Goal: Transaction & Acquisition: Book appointment/travel/reservation

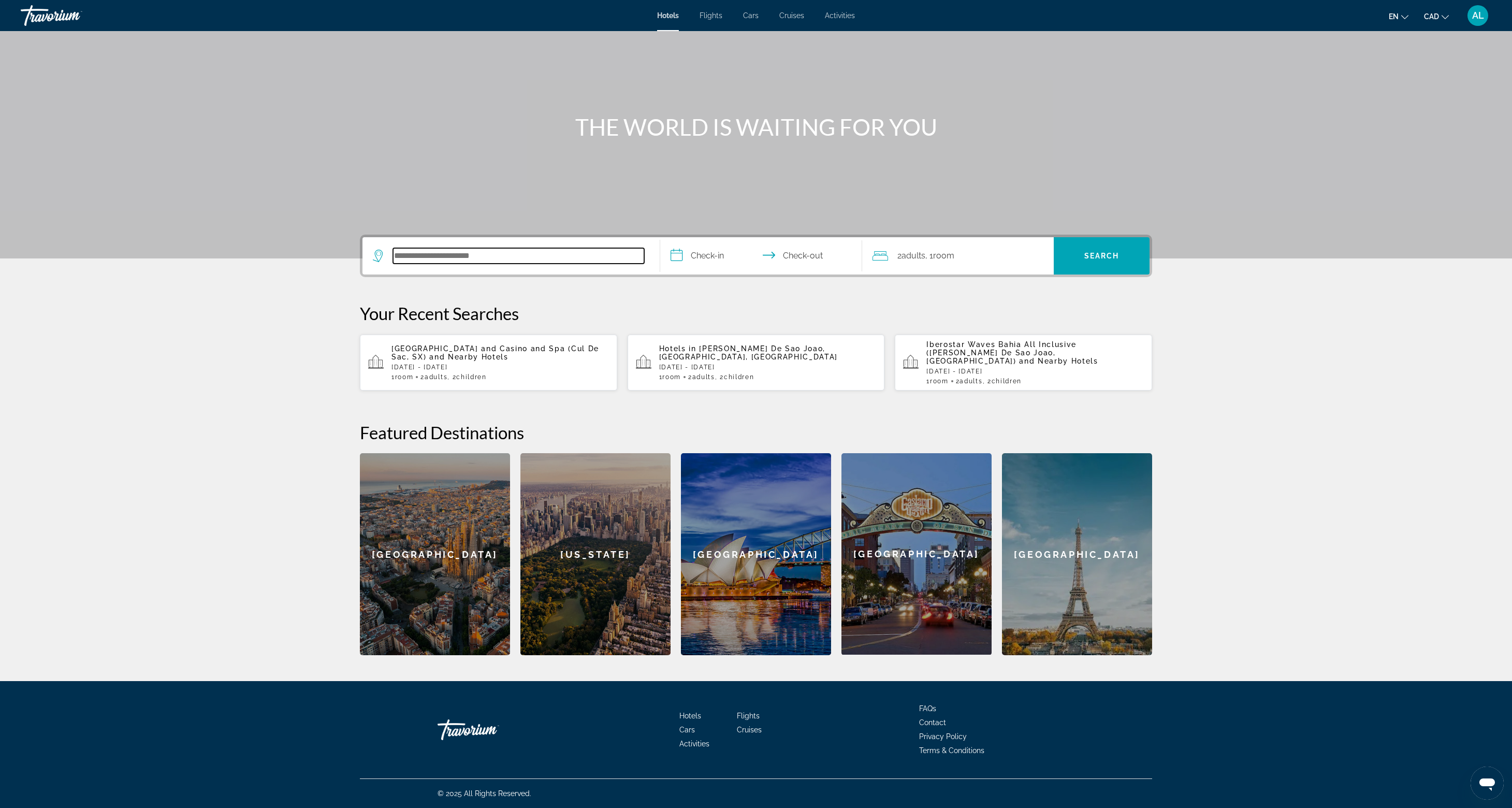
click at [393, 264] on input "Search hotel destination" at bounding box center [519, 256] width 251 height 15
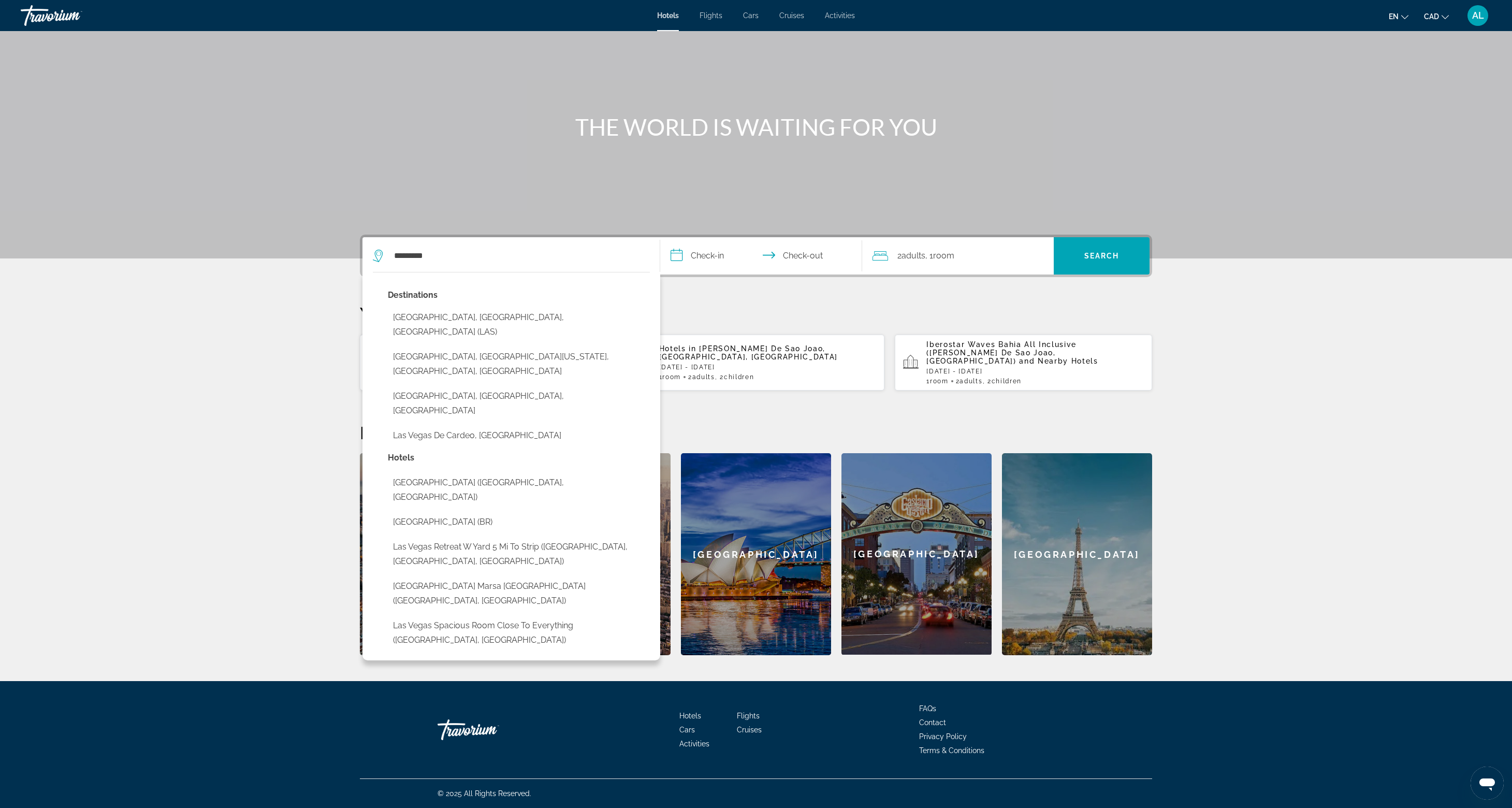
drag, startPoint x: 238, startPoint y: 343, endPoint x: 208, endPoint y: 213, distance: 133.4
click at [388, 308] on button "[GEOGRAPHIC_DATA], [GEOGRAPHIC_DATA], [GEOGRAPHIC_DATA] (LAS)" at bounding box center [519, 325] width 262 height 34
type input "**********"
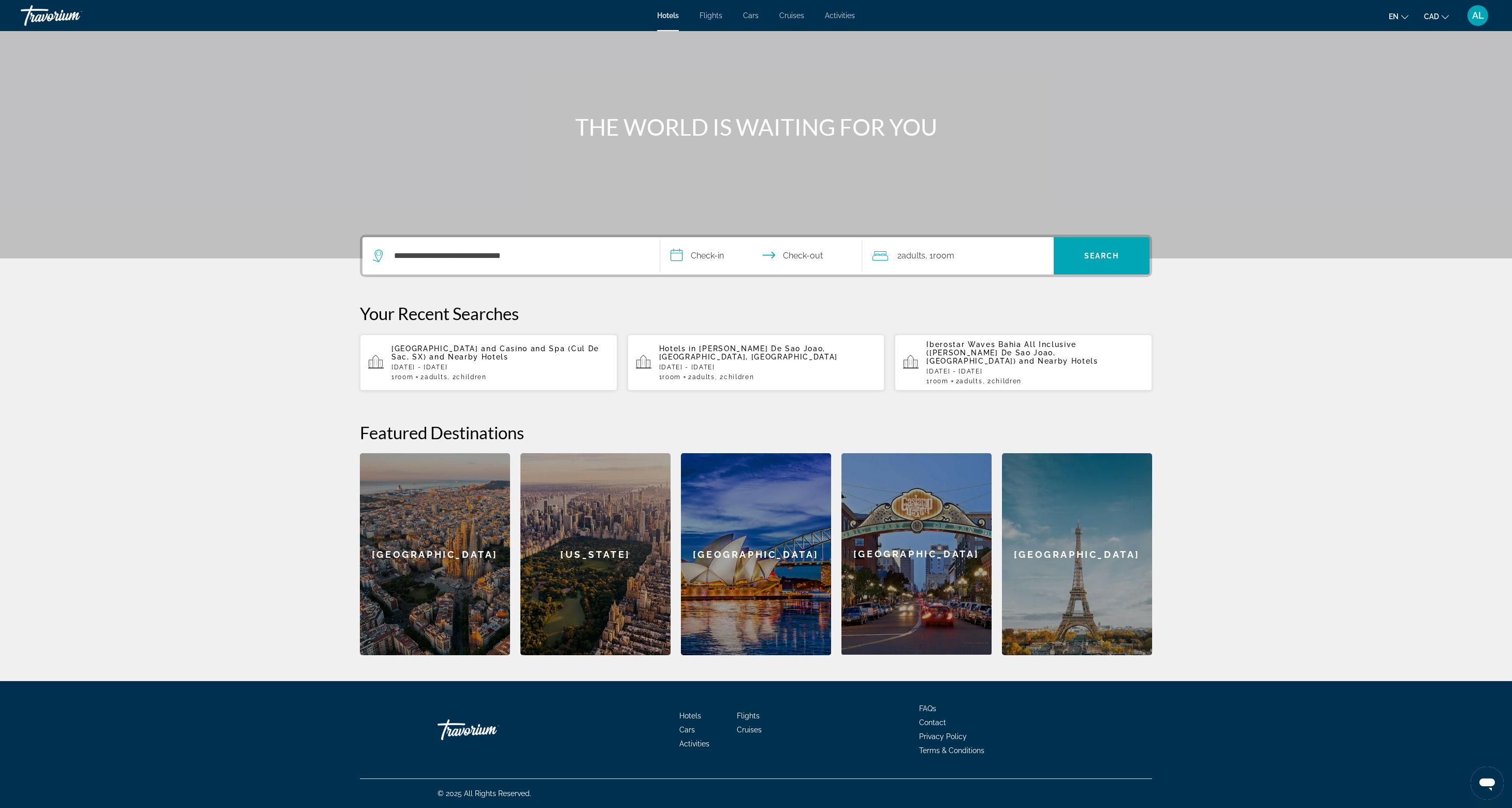
drag, startPoint x: 669, startPoint y: 93, endPoint x: 670, endPoint y: 99, distance: 6.1
click at [669, 237] on input "**********" at bounding box center [763, 257] width 206 height 41
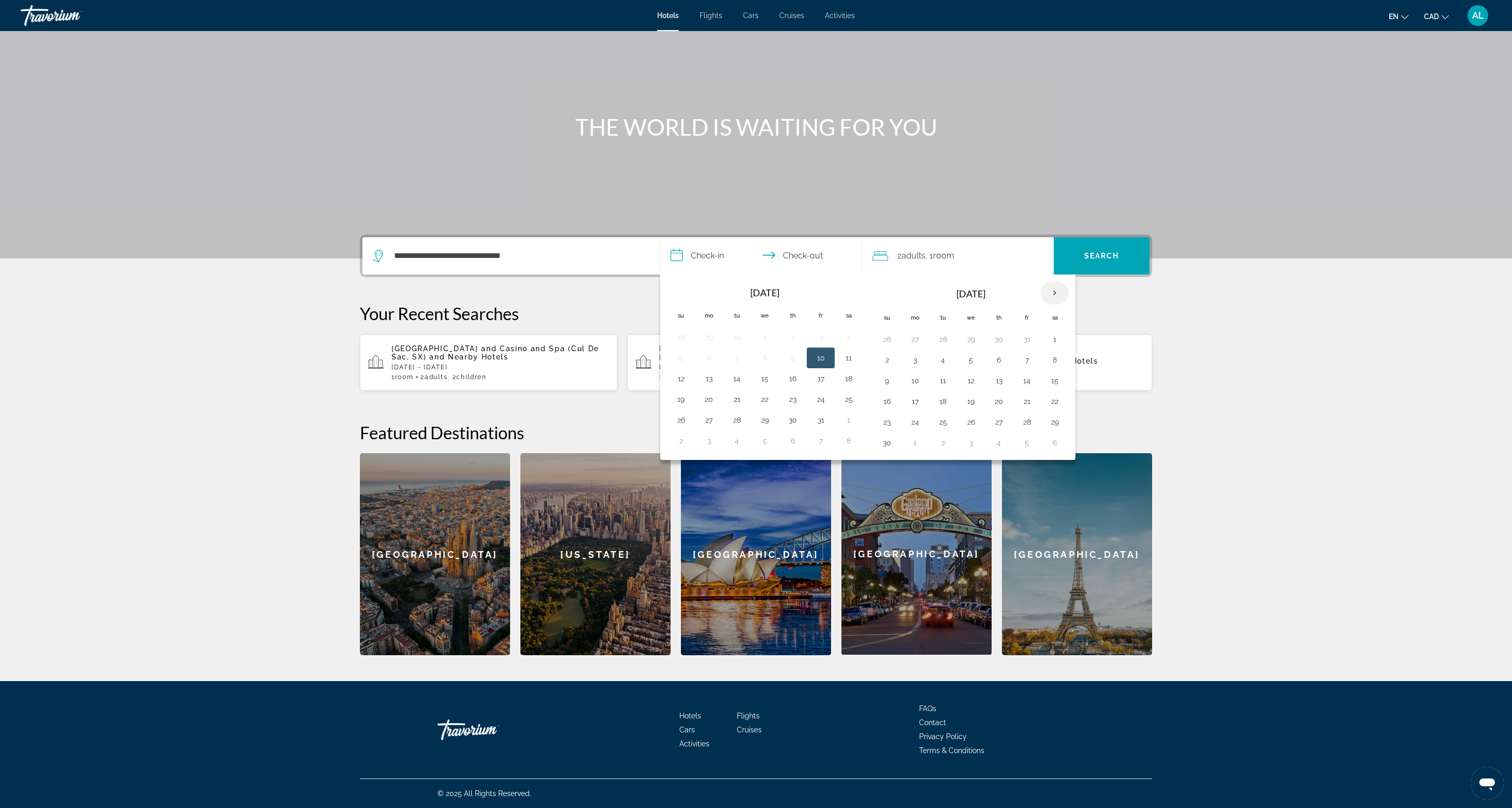
click at [1069, 282] on th "Next month" at bounding box center [1055, 293] width 28 height 23
click at [923, 415] on button "29" at bounding box center [915, 422] width 16 height 15
click at [1069, 282] on th "Next month" at bounding box center [1055, 293] width 28 height 23
click at [1063, 332] on button "3" at bounding box center [1055, 339] width 16 height 15
type input "**********"
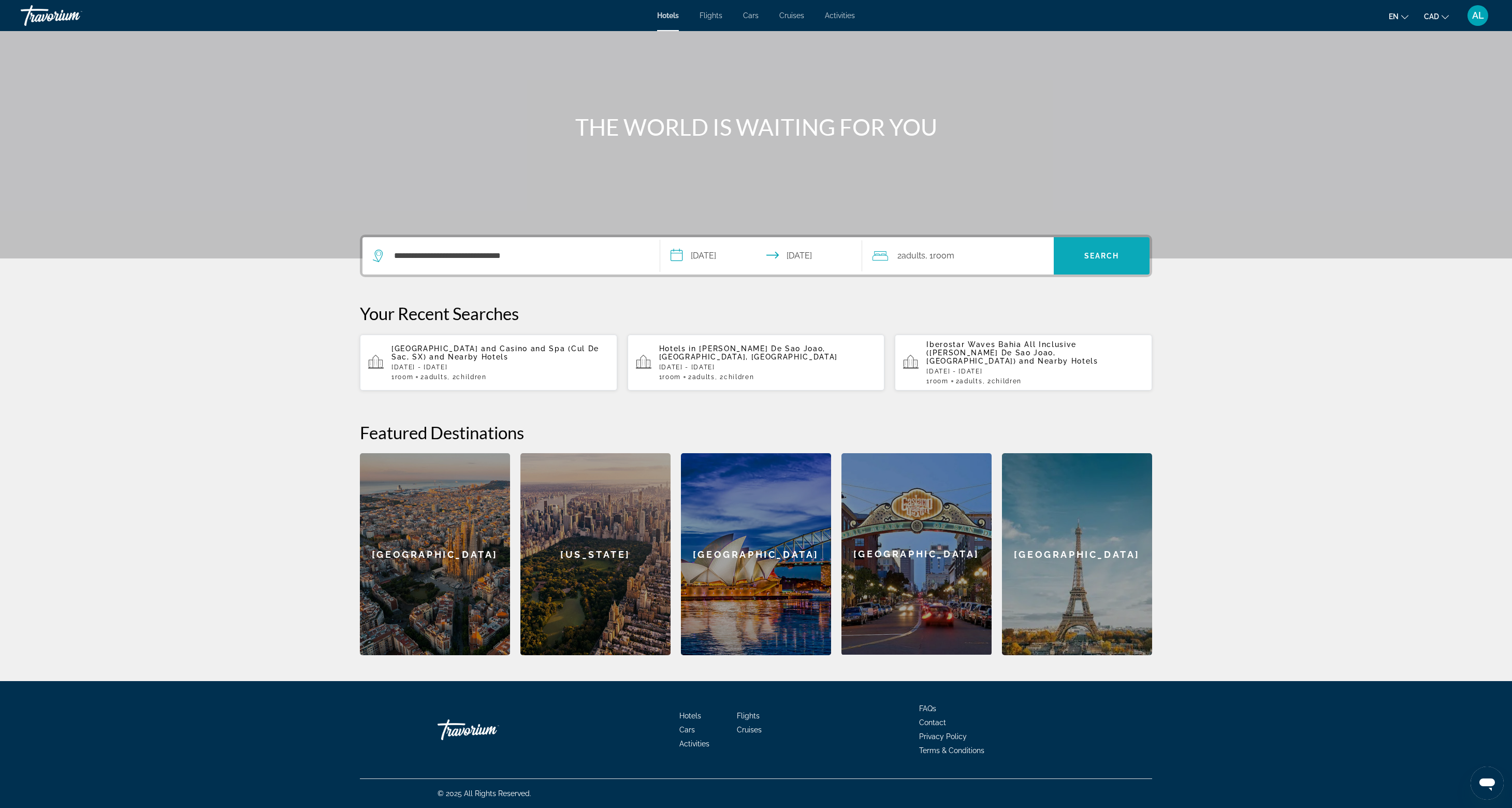
click at [1149, 244] on span "Search" at bounding box center [1101, 256] width 96 height 25
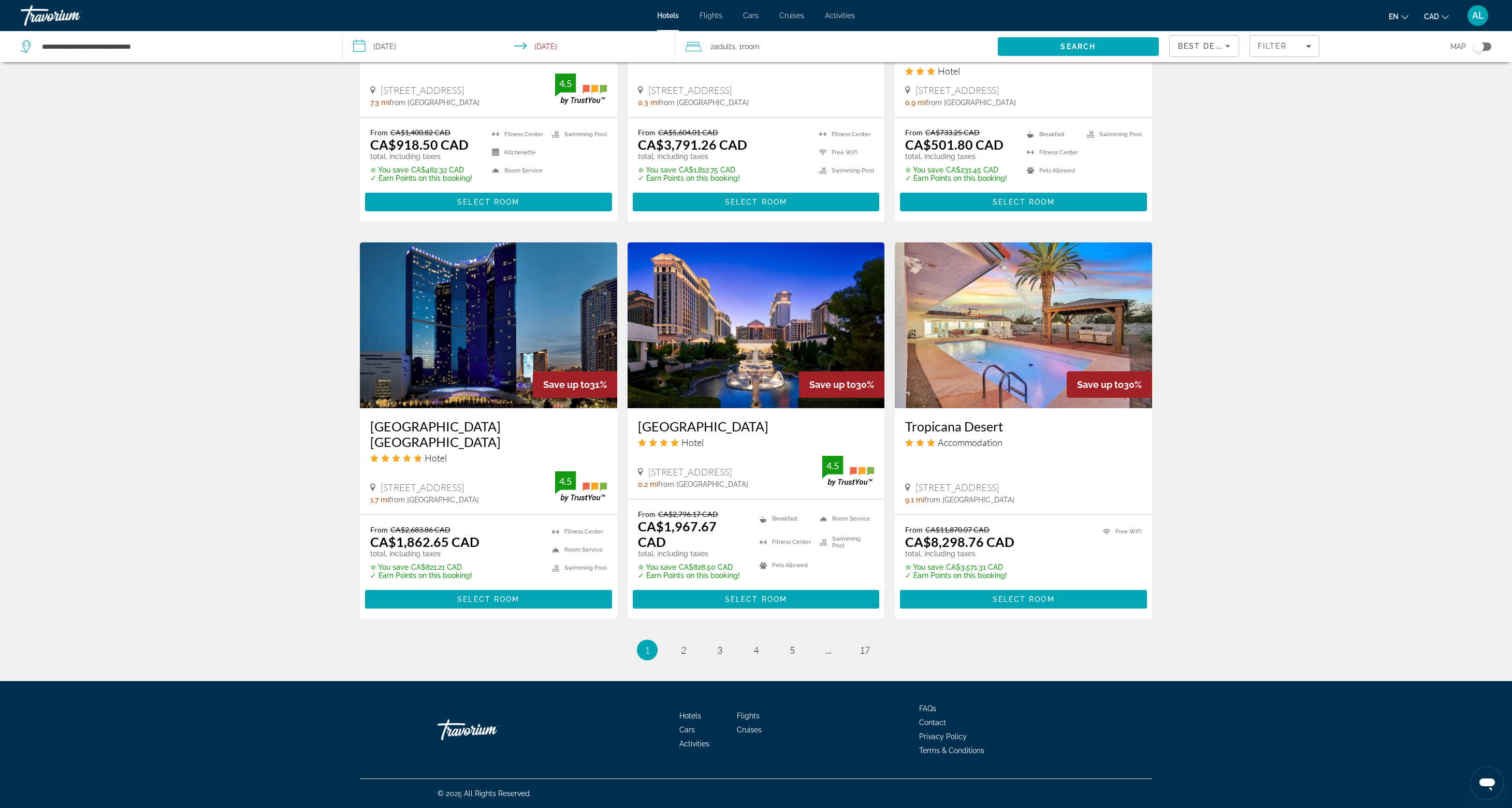
scroll to position [1383, 0]
click at [1287, 51] on span "Filter" at bounding box center [1273, 46] width 29 height 8
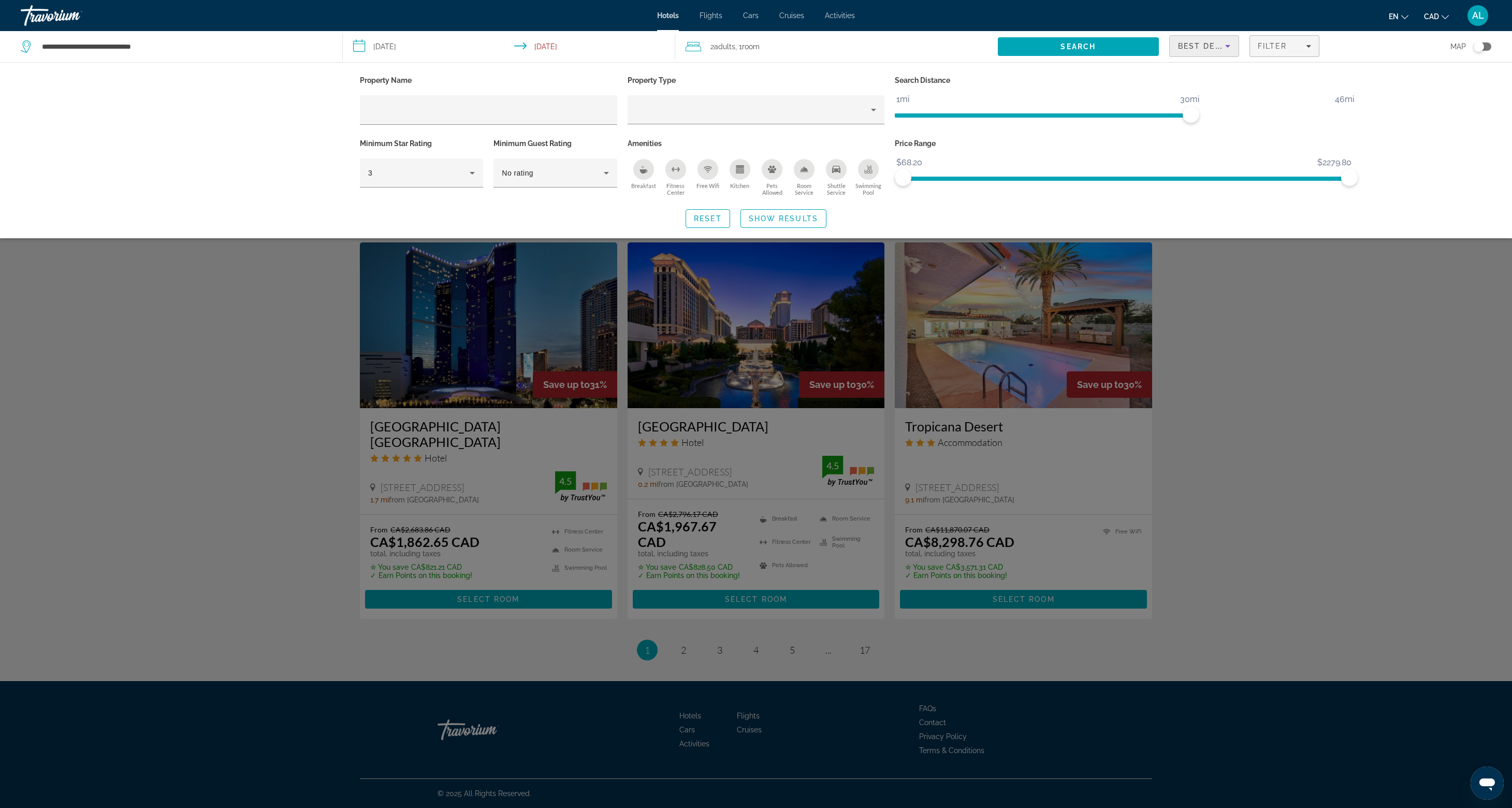
click at [1225, 52] on div "Best Deals" at bounding box center [1202, 46] width 47 height 12
click at [1214, 147] on span "Lowest Price" at bounding box center [1193, 151] width 42 height 8
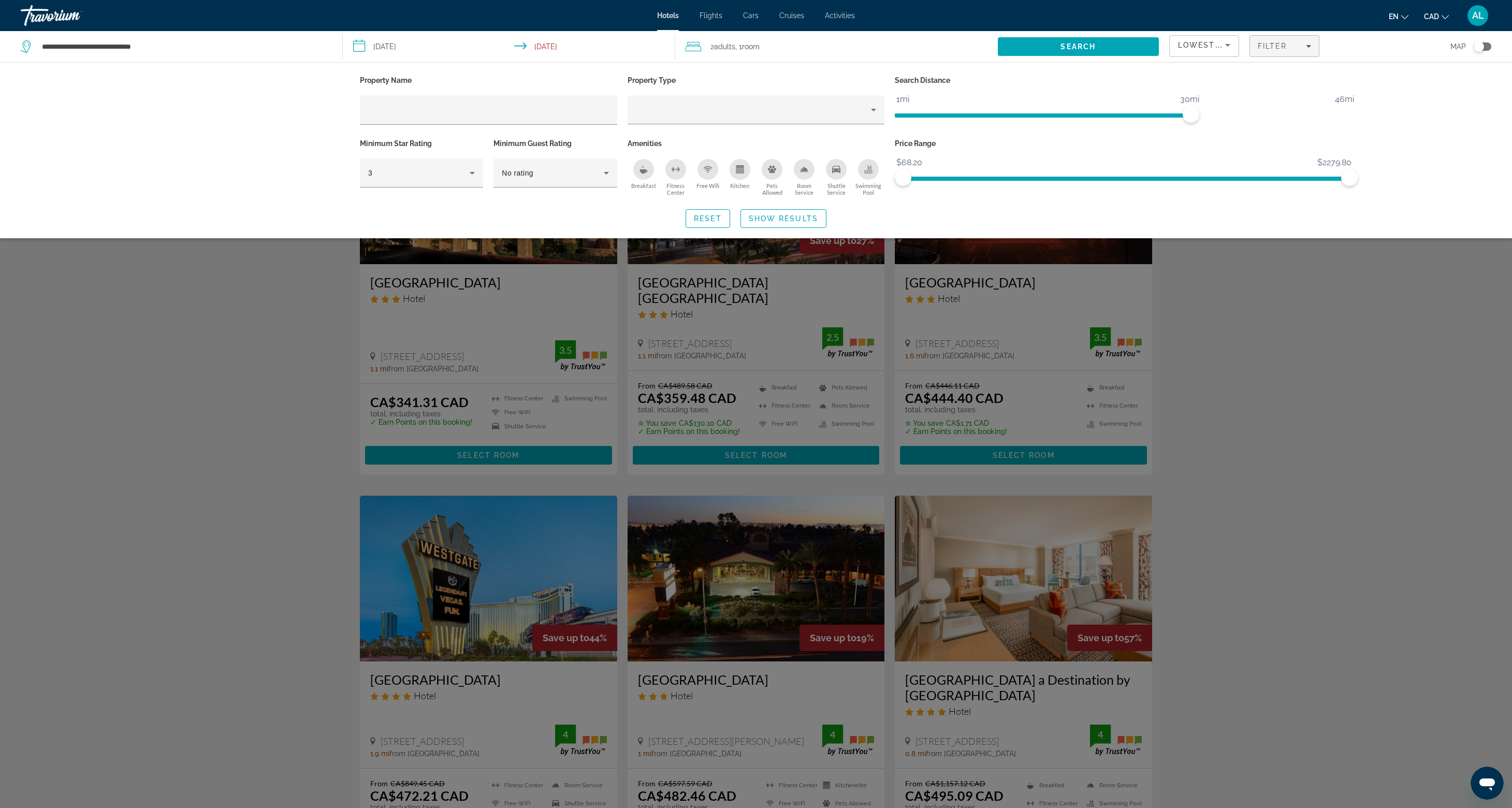
click at [257, 426] on div "Search widget" at bounding box center [756, 482] width 1512 height 653
